Goal: Information Seeking & Learning: Check status

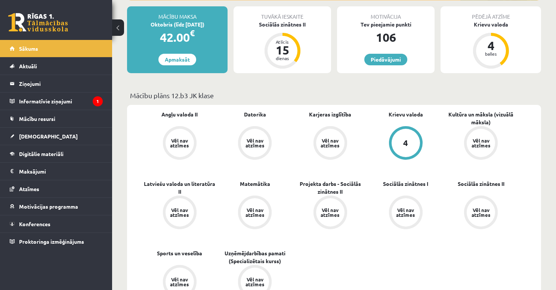
scroll to position [149, 0]
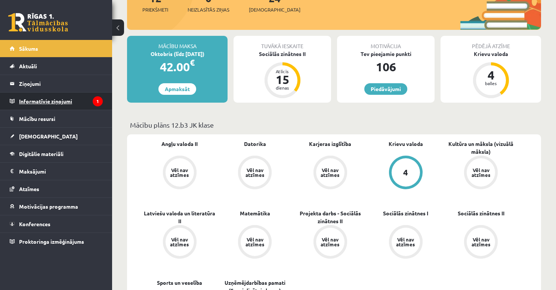
click at [58, 102] on legend "Informatīvie ziņojumi 1" at bounding box center [61, 101] width 84 height 17
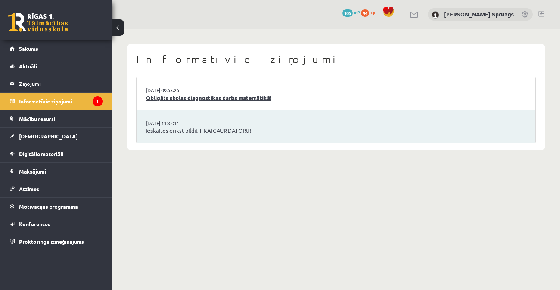
click at [213, 100] on link "Obligāts skolas diagnostikas darbs matemātikā!" at bounding box center [336, 98] width 380 height 9
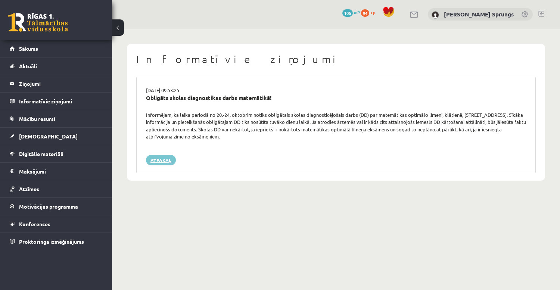
click at [147, 159] on link "Atpakaļ" at bounding box center [161, 160] width 30 height 10
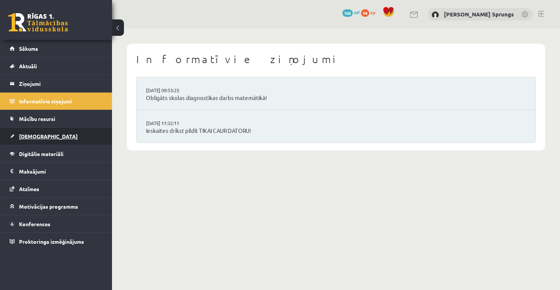
click at [33, 136] on span "[DEMOGRAPHIC_DATA]" at bounding box center [48, 136] width 59 height 7
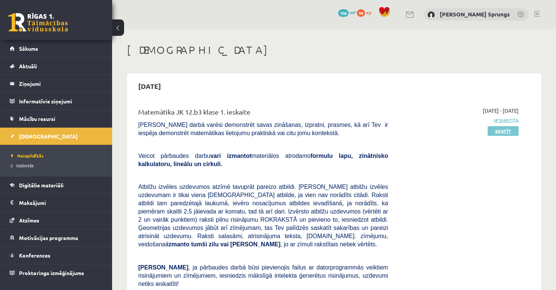
click at [500, 130] on link "Skatīt" at bounding box center [502, 131] width 31 height 10
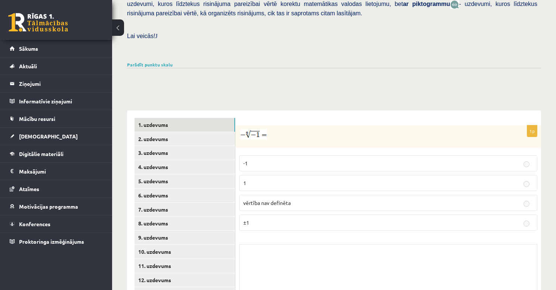
scroll to position [260, 0]
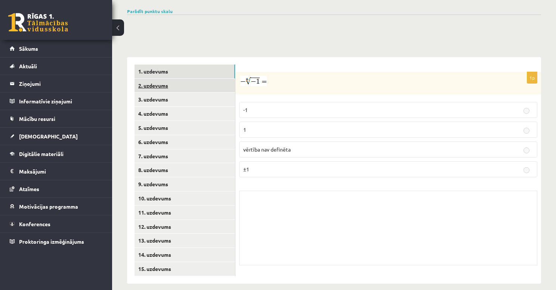
click at [174, 80] on link "2. uzdevums" at bounding box center [184, 86] width 100 height 14
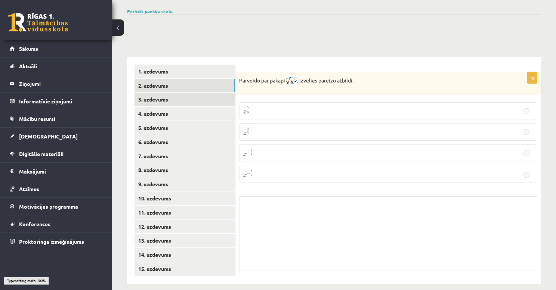
click at [173, 93] on link "3. uzdevums" at bounding box center [184, 100] width 100 height 14
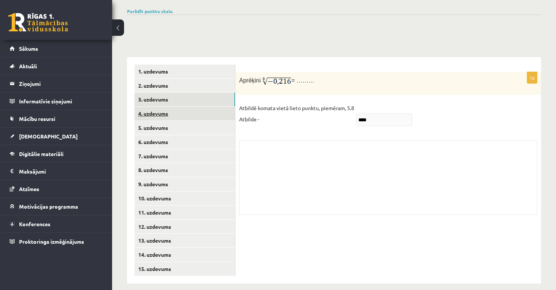
click at [171, 107] on link "4. uzdevums" at bounding box center [184, 114] width 100 height 14
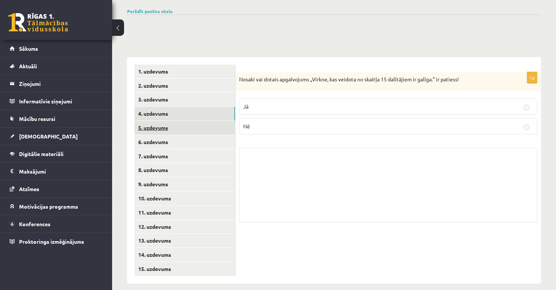
click at [174, 121] on link "5. uzdevums" at bounding box center [184, 128] width 100 height 14
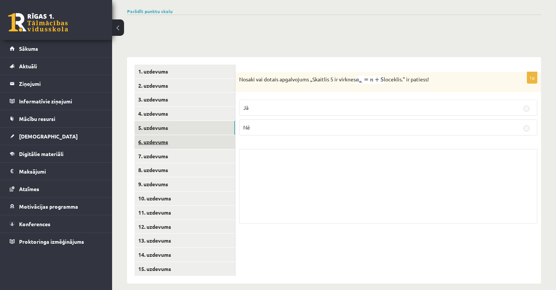
click at [168, 135] on link "6. uzdevums" at bounding box center [184, 142] width 100 height 14
